Goal: Information Seeking & Learning: Learn about a topic

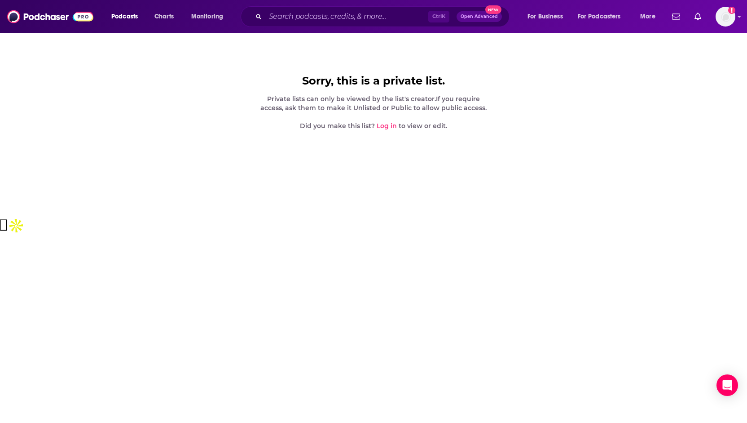
click at [387, 122] on link "Log in" at bounding box center [387, 126] width 20 height 8
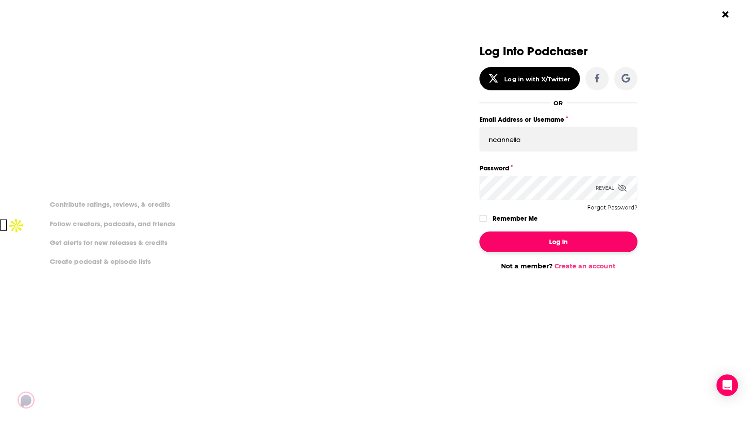
click at [542, 238] on button "Log In" at bounding box center [559, 241] width 158 height 21
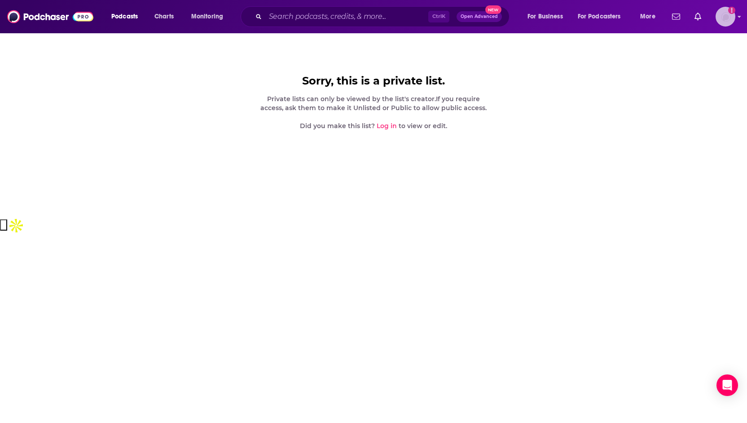
click at [721, 17] on img "Logged in as ncannella" at bounding box center [726, 17] width 20 height 20
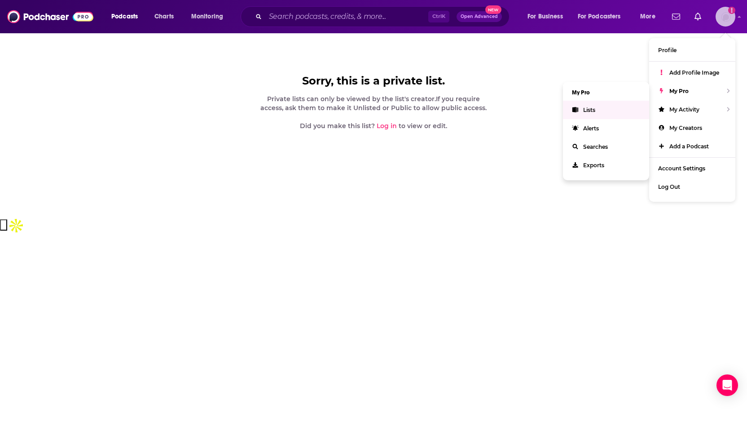
click at [592, 109] on span "Lists" at bounding box center [589, 109] width 12 height 7
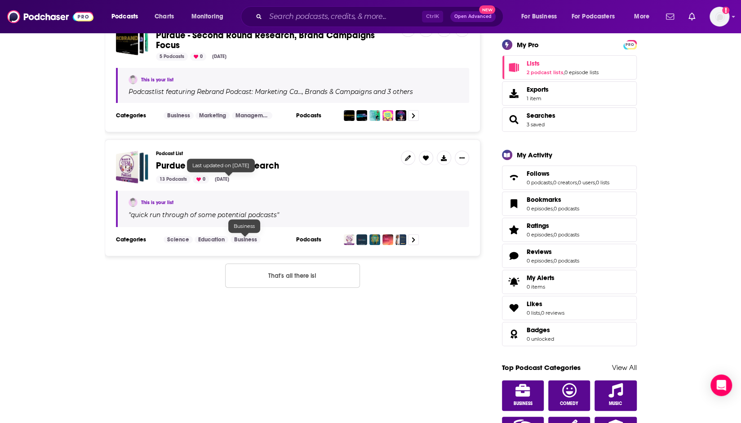
scroll to position [135, 0]
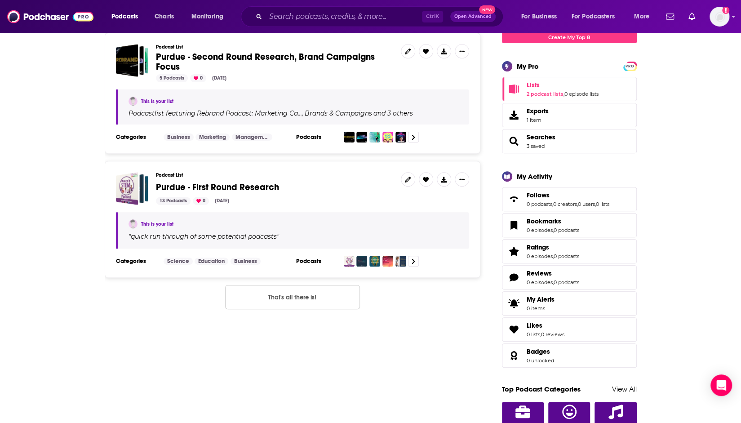
click at [268, 185] on span "Purdue - First Round Research" at bounding box center [217, 186] width 123 height 11
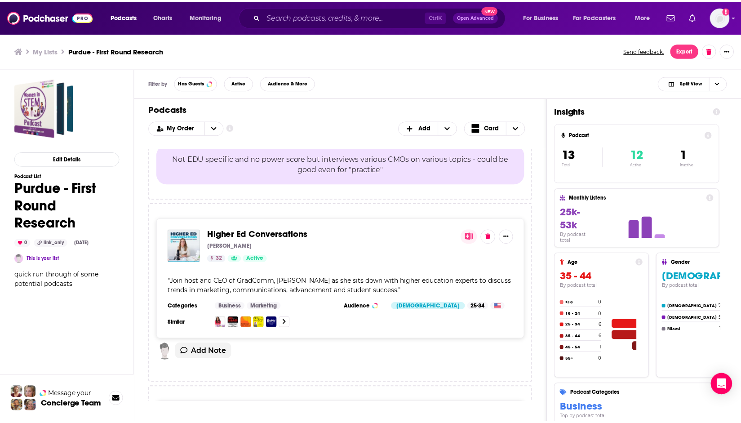
scroll to position [2479, 0]
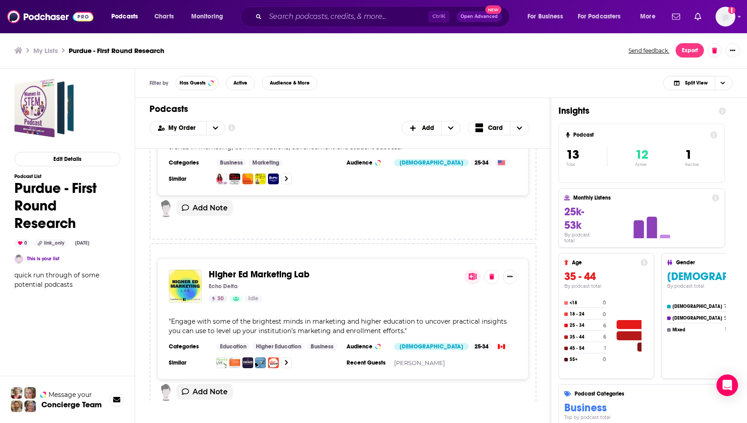
click at [289, 269] on span "Higher Ed Marketing Lab" at bounding box center [259, 274] width 101 height 11
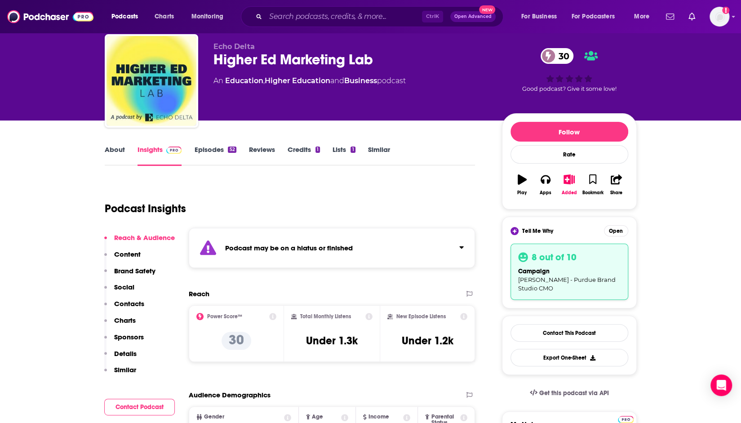
scroll to position [45, 0]
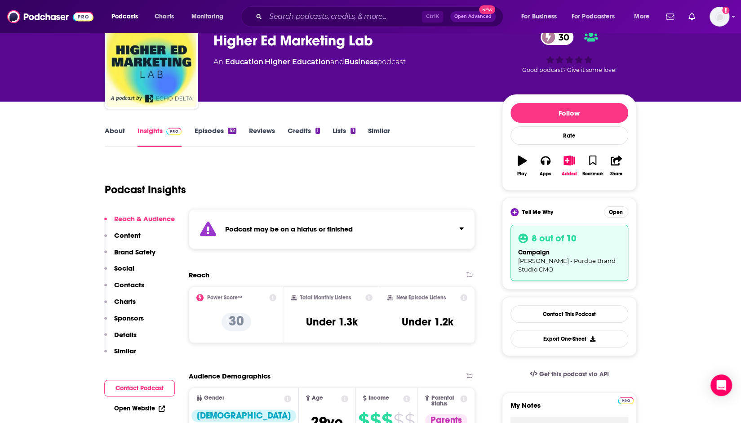
click at [209, 132] on link "Episodes 52" at bounding box center [215, 136] width 42 height 21
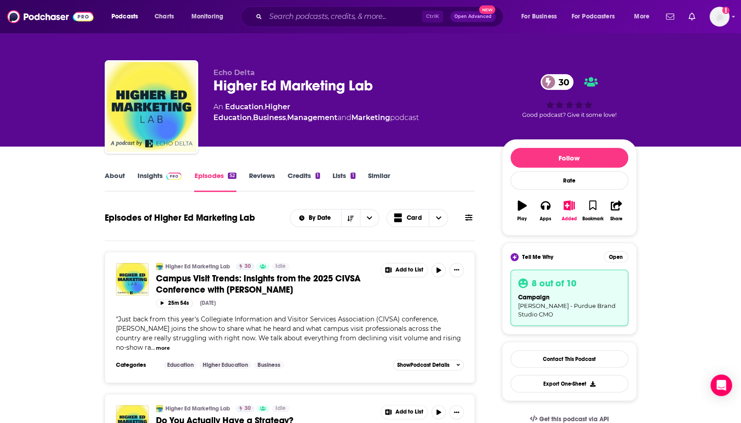
click at [111, 177] on link "About" at bounding box center [115, 181] width 20 height 21
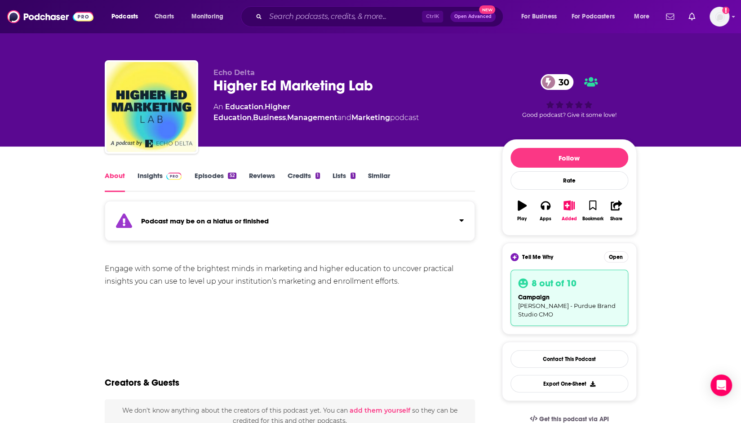
click at [151, 177] on link "Insights" at bounding box center [159, 181] width 44 height 21
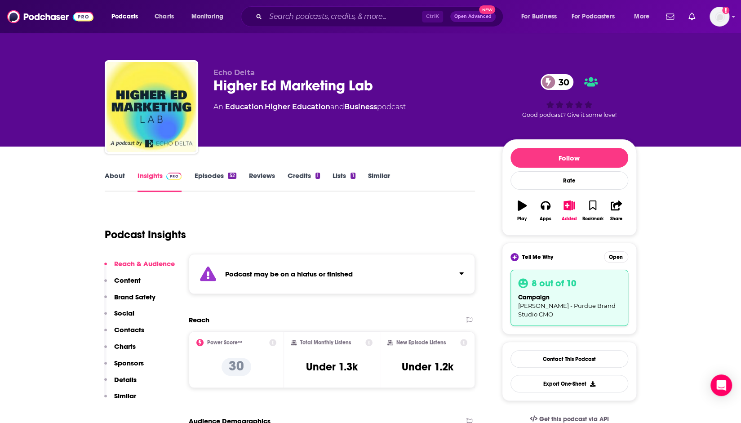
click at [214, 175] on link "Episodes 52" at bounding box center [215, 181] width 42 height 21
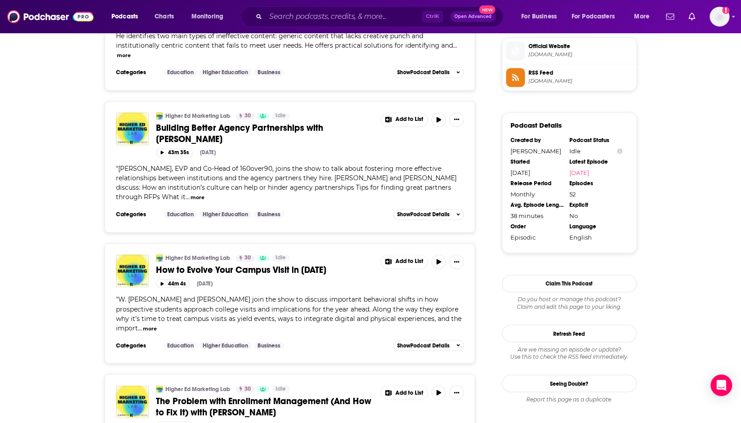
scroll to position [808, 0]
